Goal: Complete application form

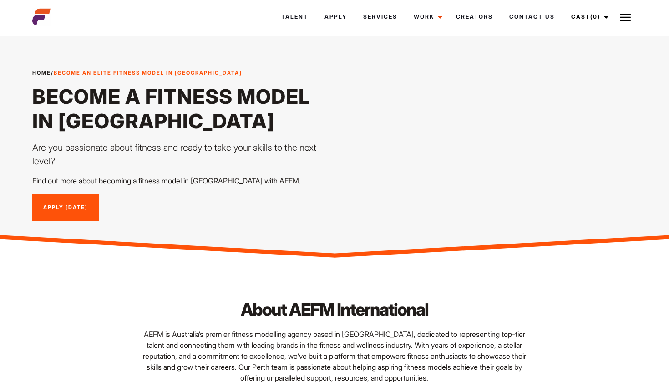
click at [88, 211] on link "Apply Today" at bounding box center [65, 207] width 66 height 28
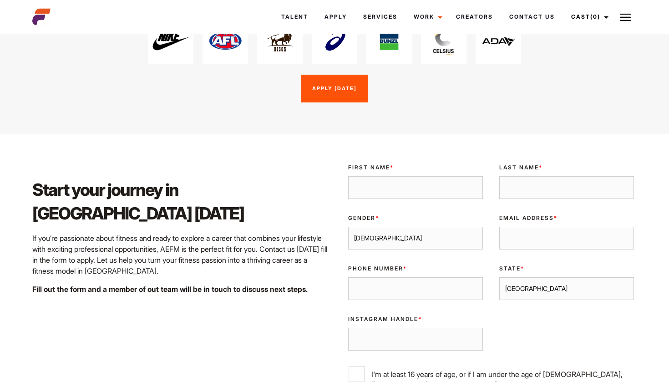
scroll to position [1426, 0]
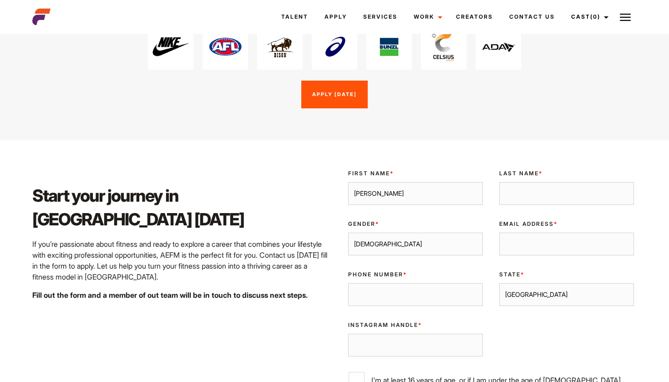
type input "Stefan Ari"
type input "El"
type input "Elliott-Shircore"
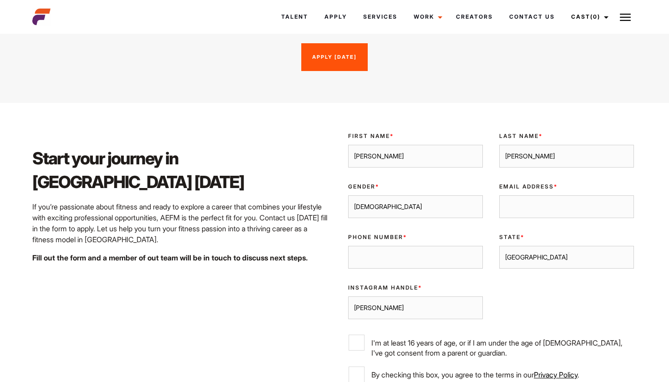
scroll to position [1466, 0]
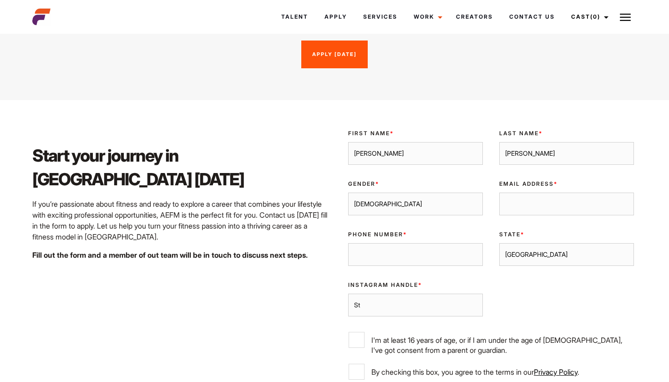
type input "S"
type input "stefanelliottshircore"
select select "Perth"
type input "0455449852"
click at [532, 284] on div "Validate Email UUID First Name * Stefan Ari Last Name * Elliott-Shircore Gender…" at bounding box center [491, 266] width 302 height 289
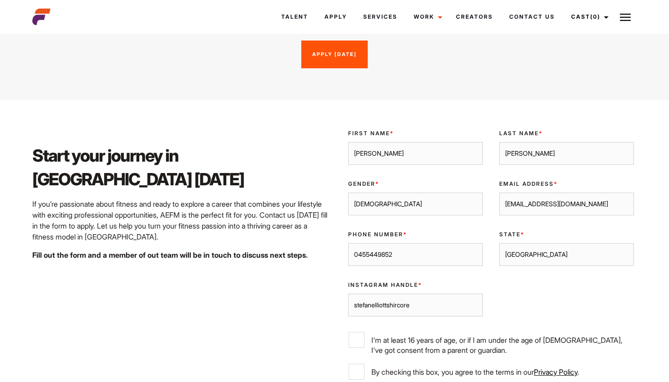
type input "stefanshircore@outlook.com"
click at [584, 283] on div "Validate Email UUID First Name * Stefan Ari Last Name * Elliott-Shircore Gender…" at bounding box center [491, 266] width 302 height 289
click at [417, 145] on input "Stefan Ari" at bounding box center [415, 153] width 135 height 23
type input "Stefan"
click at [568, 324] on div "Of Age * I'm at least 16 years of age, or if I am under the age of 18, I've got…" at bounding box center [491, 343] width 302 height 39
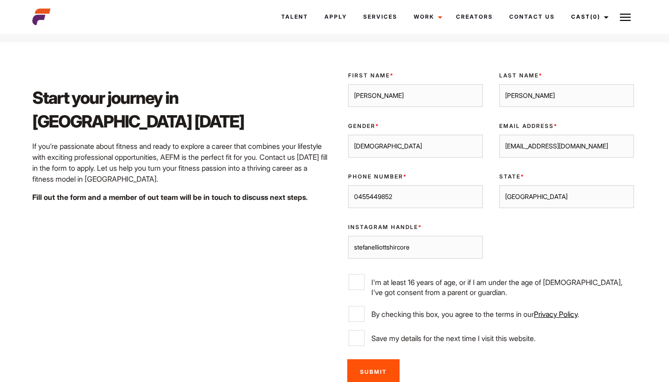
scroll to position [1525, 0]
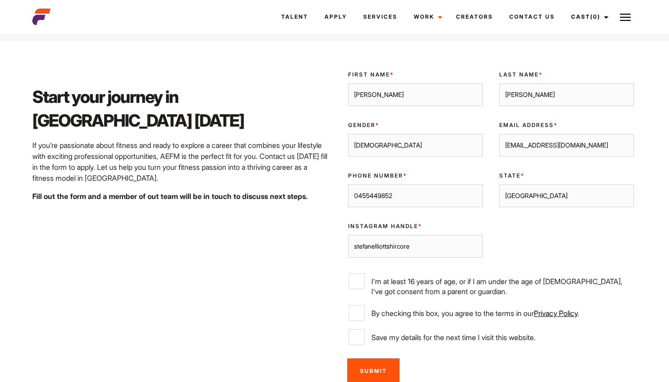
click at [356, 273] on input "I'm at least 16 years of age, or if I am under the age of 18, I've got consent …" at bounding box center [356, 281] width 16 height 16
checkbox input "true"
click at [359, 305] on input "By checking this box, you agree to the terms in our Privacy Policy ." at bounding box center [356, 313] width 16 height 16
checkbox input "true"
click at [384, 86] on input "Stefan" at bounding box center [415, 94] width 135 height 23
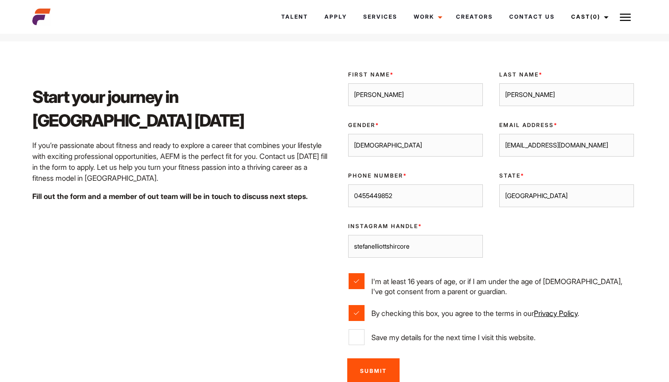
click at [524, 245] on div "Validate Email UUID First Name * Stefan Last Name * Elliott-Shircore Gender * M…" at bounding box center [491, 207] width 302 height 289
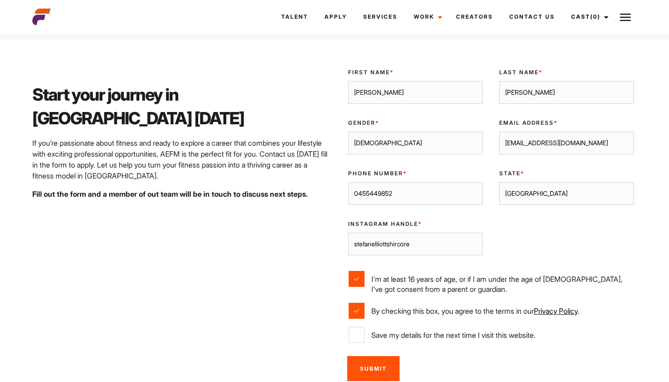
scroll to position [1545, 0]
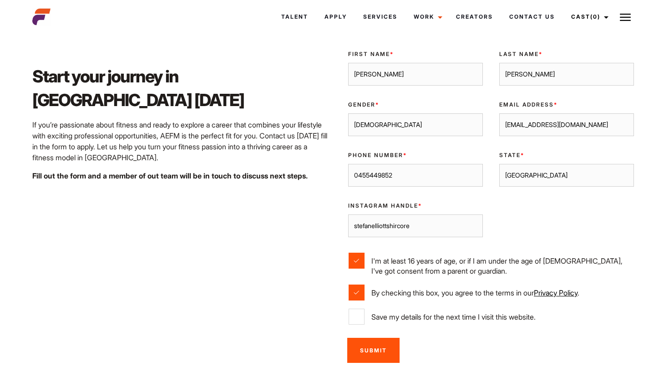
click at [376, 341] on input "Submit" at bounding box center [373, 349] width 52 height 25
